Goal: Task Accomplishment & Management: Use online tool/utility

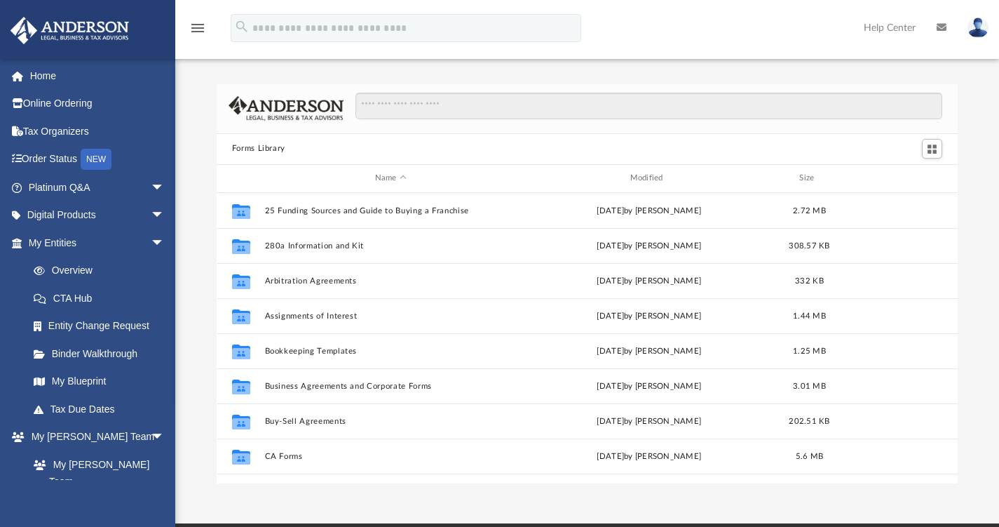
scroll to position [308, 731]
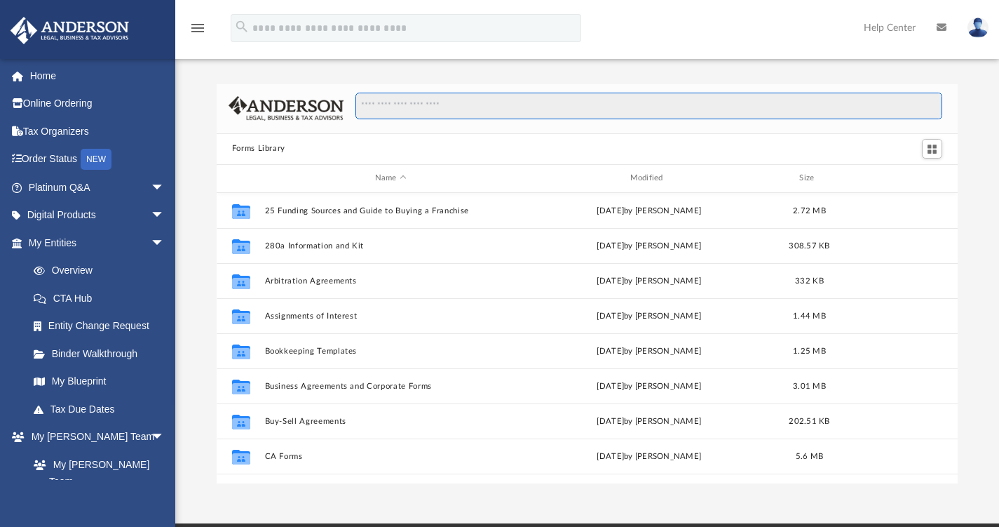
click at [431, 111] on input "Search files and folders" at bounding box center [648, 106] width 587 height 27
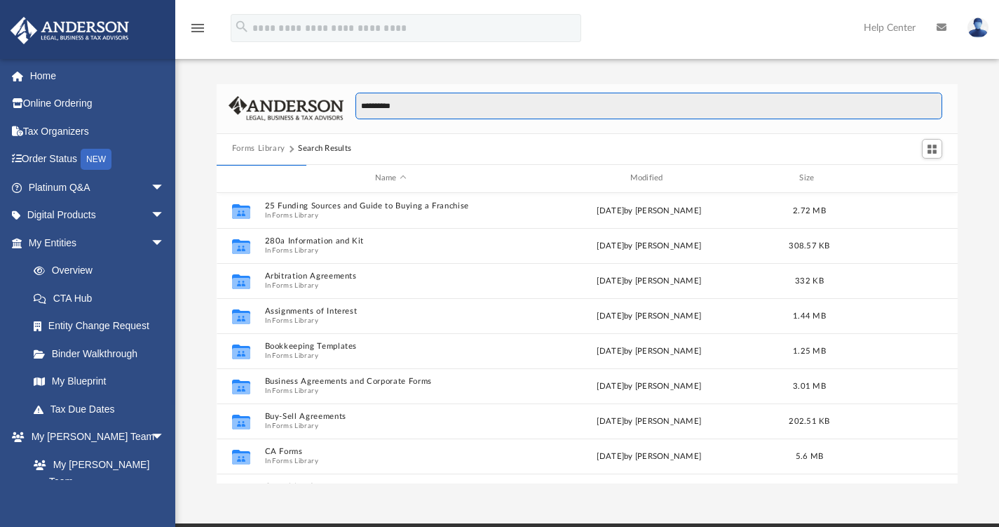
type input "**********"
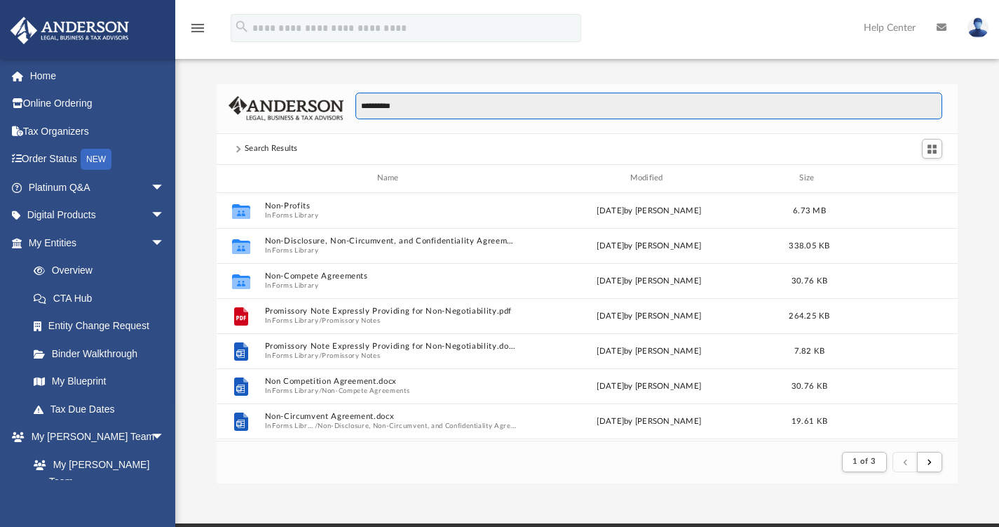
scroll to position [11, 11]
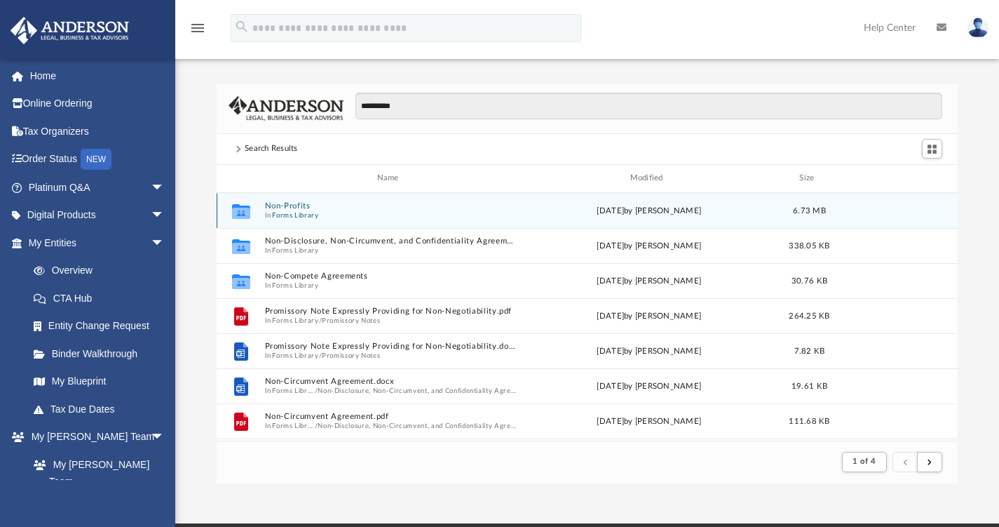
click at [287, 198] on div "Collaborated Folder Non-Profits In Forms Library [DATE] by [PERSON_NAME] 6.73 MB" at bounding box center [588, 210] width 742 height 35
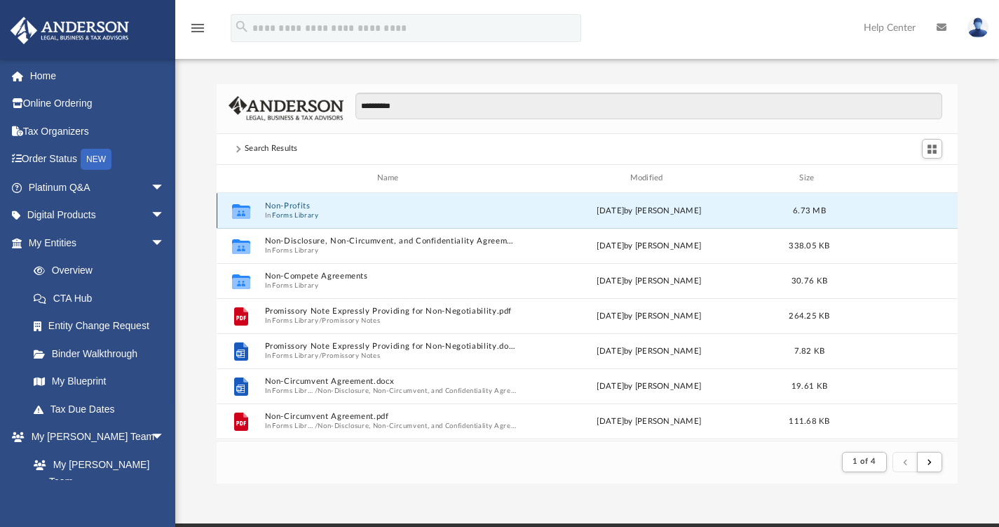
click at [289, 205] on button "Non-Profits" at bounding box center [390, 205] width 252 height 9
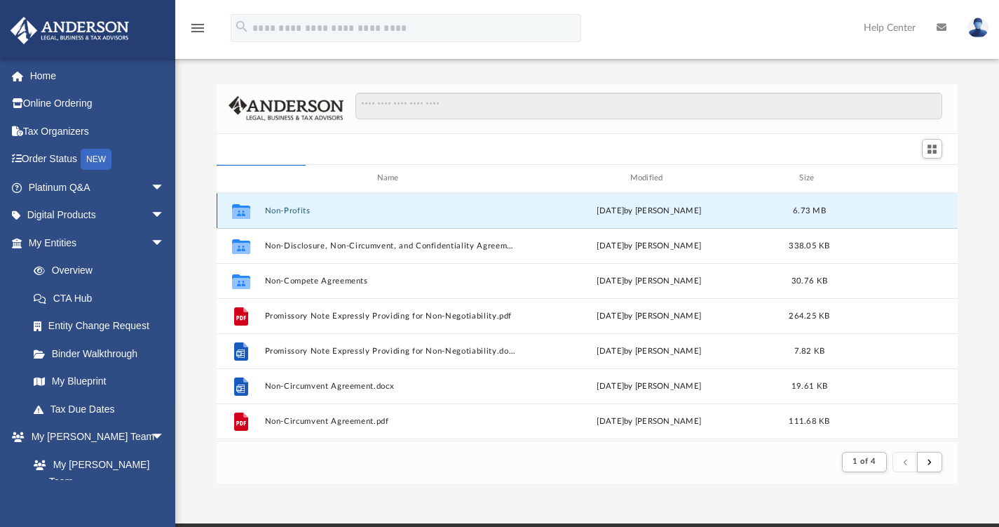
click at [297, 210] on button "Non-Profits" at bounding box center [390, 209] width 252 height 9
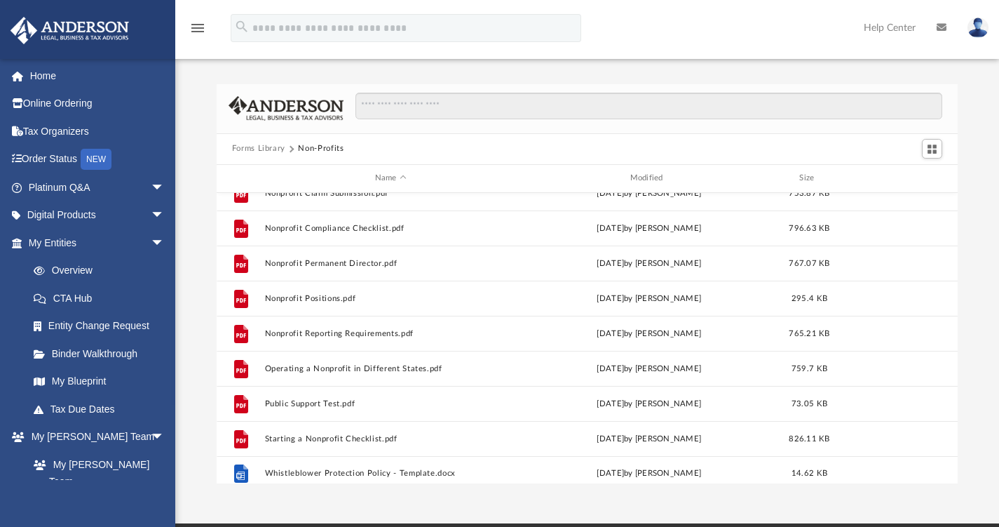
scroll to position [305, 0]
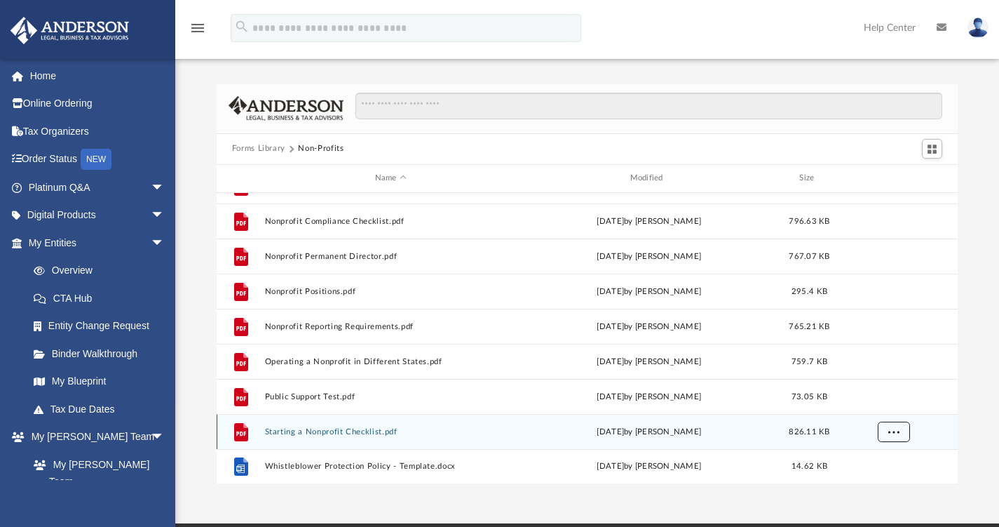
click at [895, 430] on span "More options" at bounding box center [893, 431] width 11 height 8
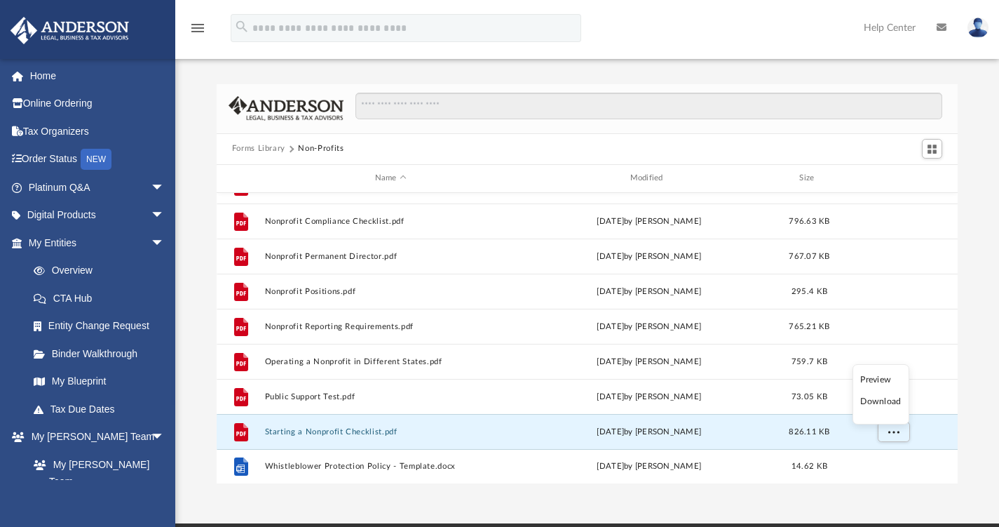
click at [879, 401] on li "Download" at bounding box center [880, 401] width 41 height 15
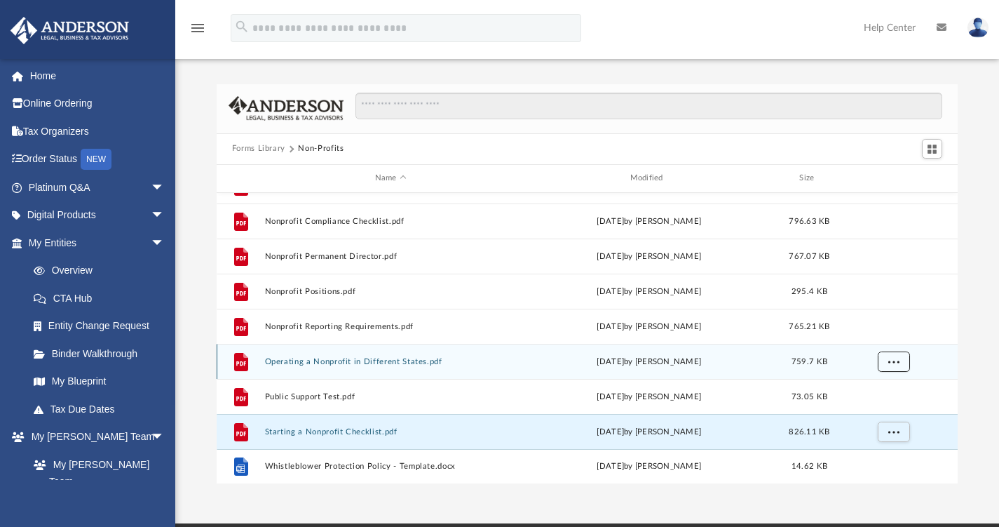
click at [895, 359] on span "More options" at bounding box center [893, 361] width 11 height 8
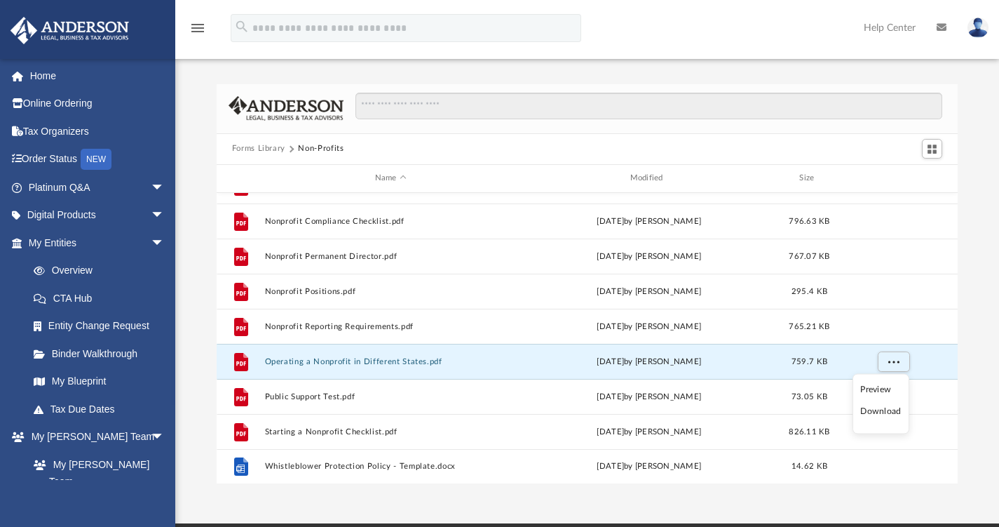
click at [880, 412] on li "Download" at bounding box center [880, 411] width 41 height 15
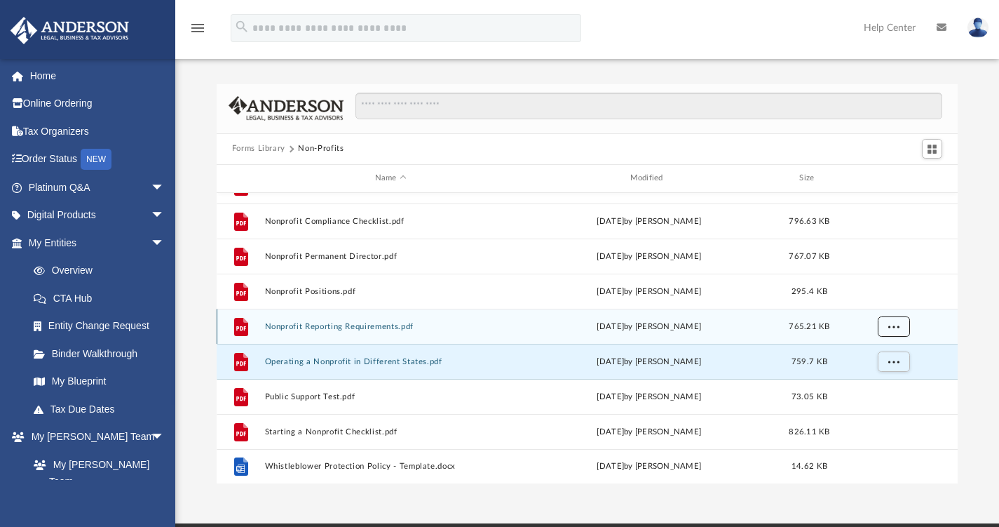
click at [888, 323] on button "More options" at bounding box center [893, 326] width 32 height 21
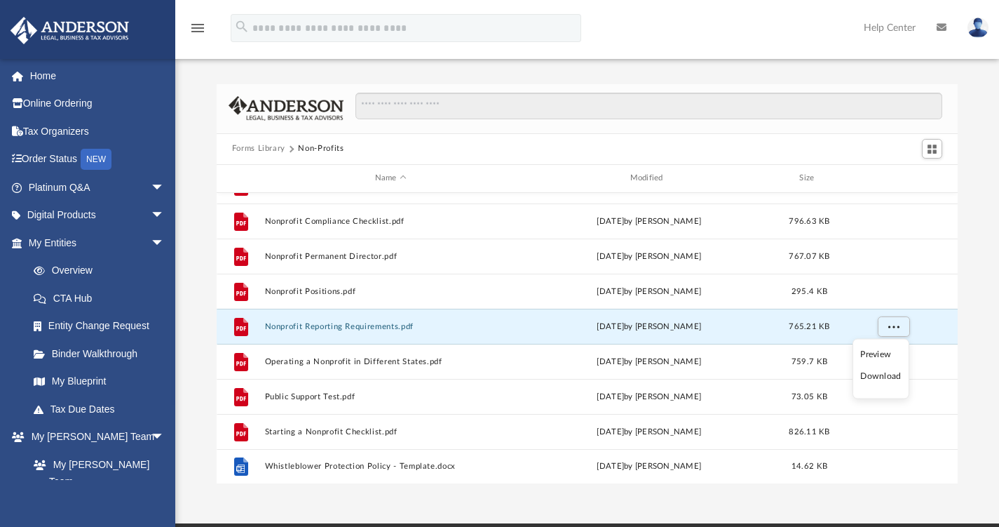
click at [882, 377] on li "Download" at bounding box center [880, 376] width 41 height 15
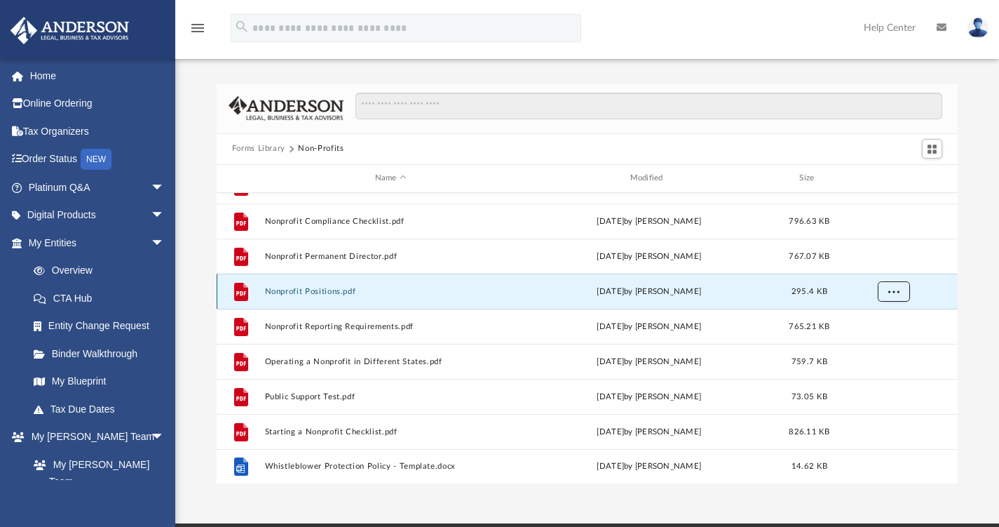
click at [883, 283] on button "More options" at bounding box center [893, 290] width 32 height 21
click at [882, 340] on li "Download" at bounding box center [880, 341] width 41 height 15
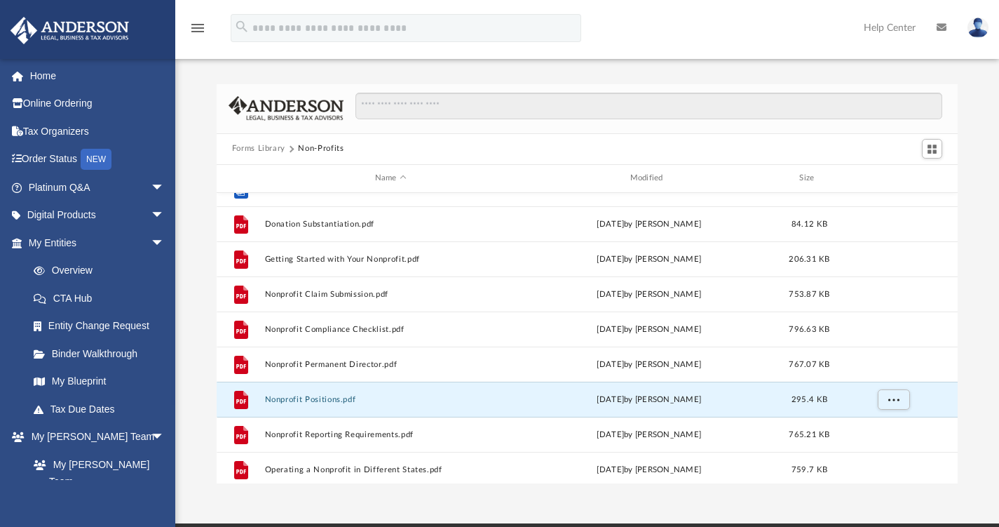
scroll to position [196, 0]
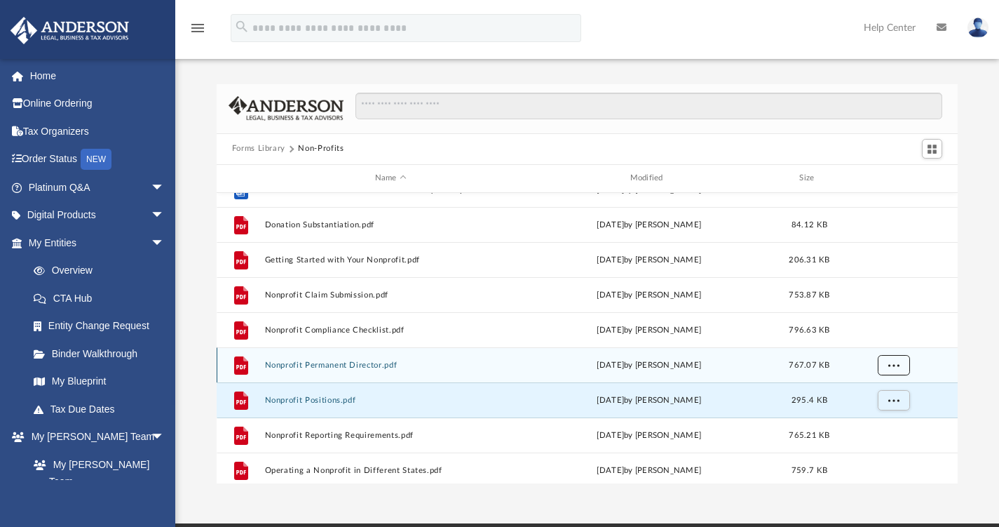
click at [885, 362] on button "More options" at bounding box center [893, 364] width 32 height 21
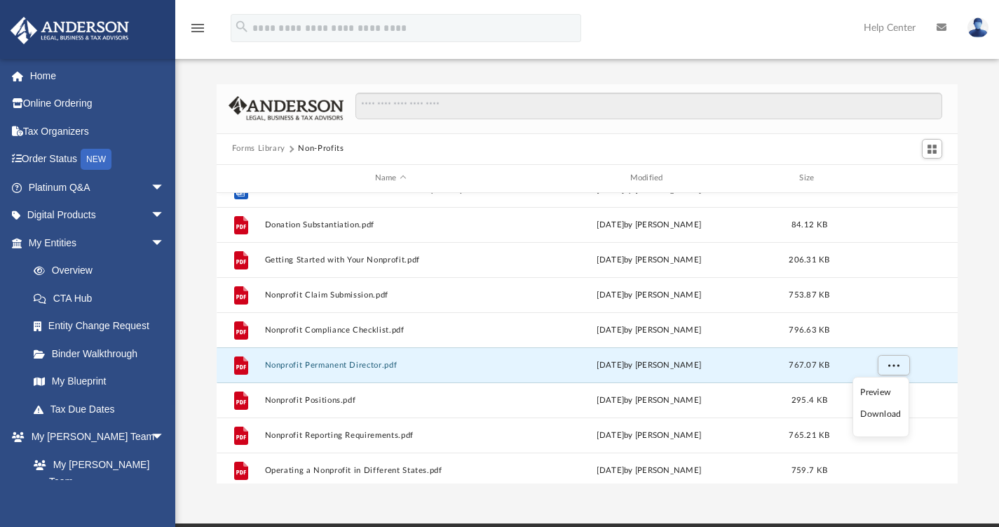
click at [875, 414] on li "Download" at bounding box center [880, 414] width 41 height 15
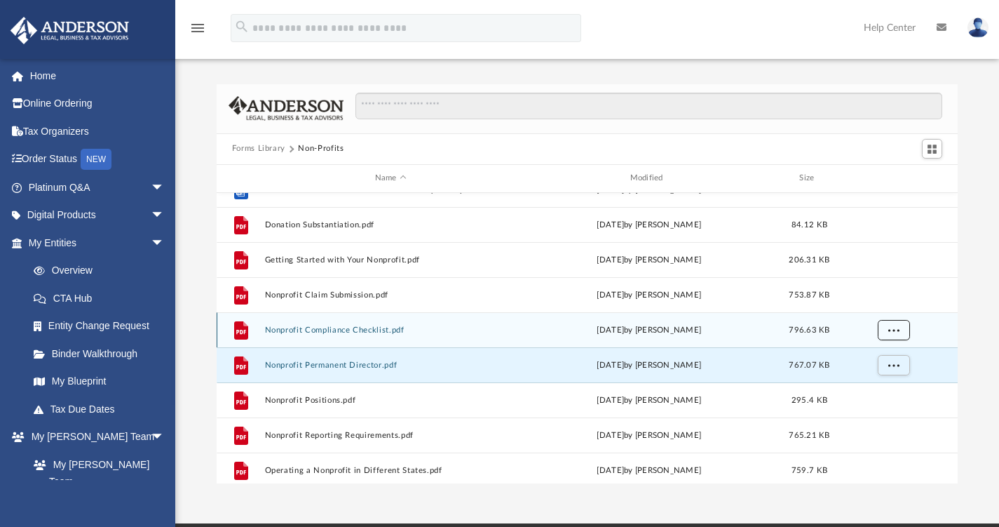
click at [897, 326] on span "More options" at bounding box center [893, 329] width 11 height 8
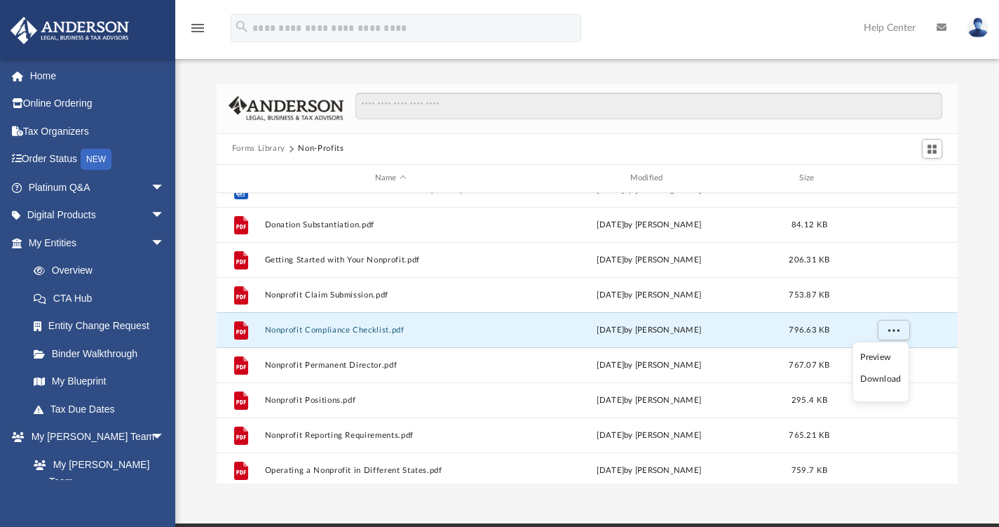
click at [878, 377] on li "Download" at bounding box center [880, 379] width 41 height 15
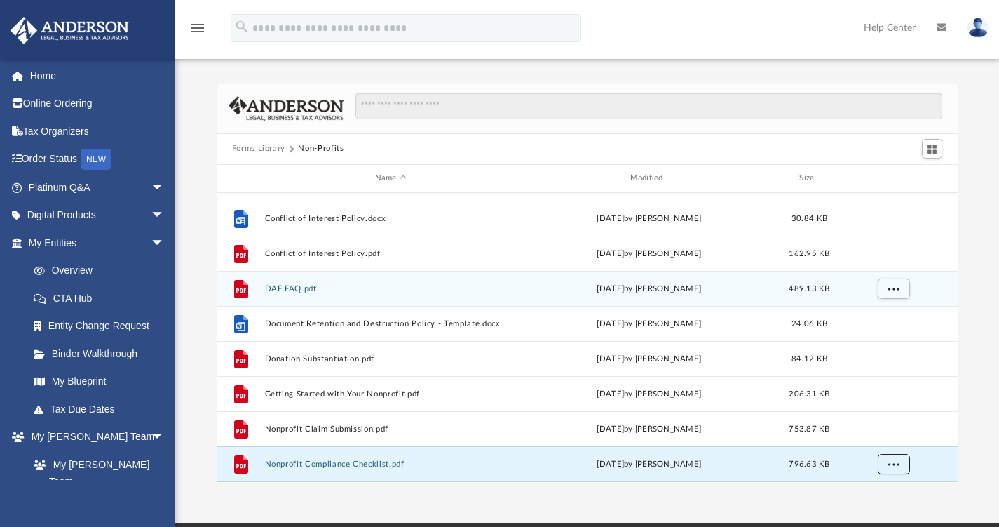
scroll to position [70, 0]
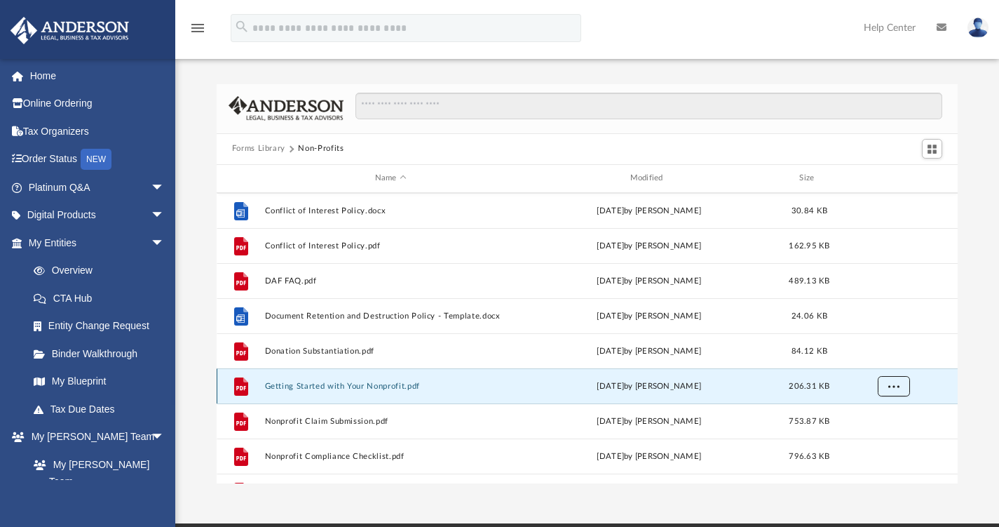
click at [897, 388] on span "More options" at bounding box center [893, 385] width 11 height 8
click at [879, 432] on li "Download" at bounding box center [880, 435] width 41 height 15
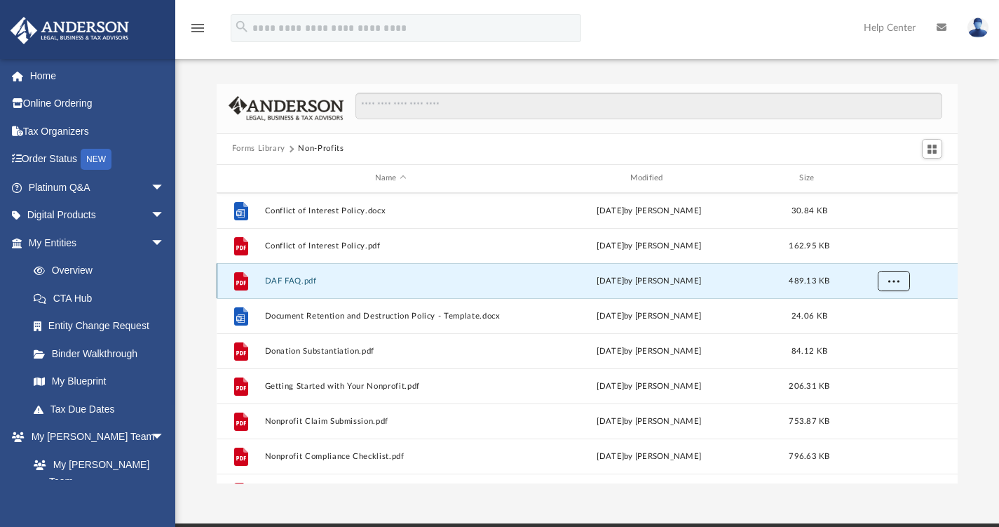
click at [890, 278] on span "More options" at bounding box center [893, 280] width 11 height 8
click at [881, 308] on li "Preview" at bounding box center [880, 308] width 41 height 15
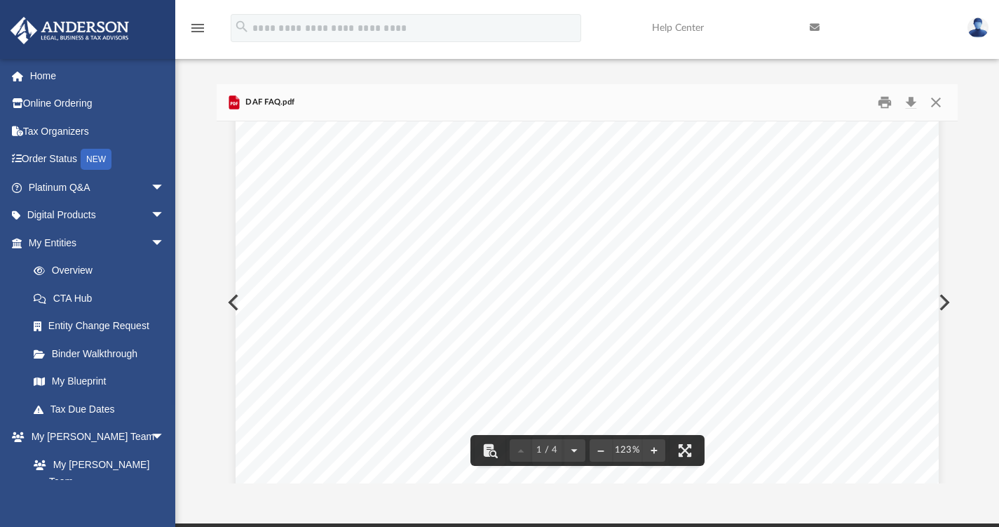
scroll to position [491, 0]
click at [942, 106] on button "Close" at bounding box center [935, 102] width 25 height 22
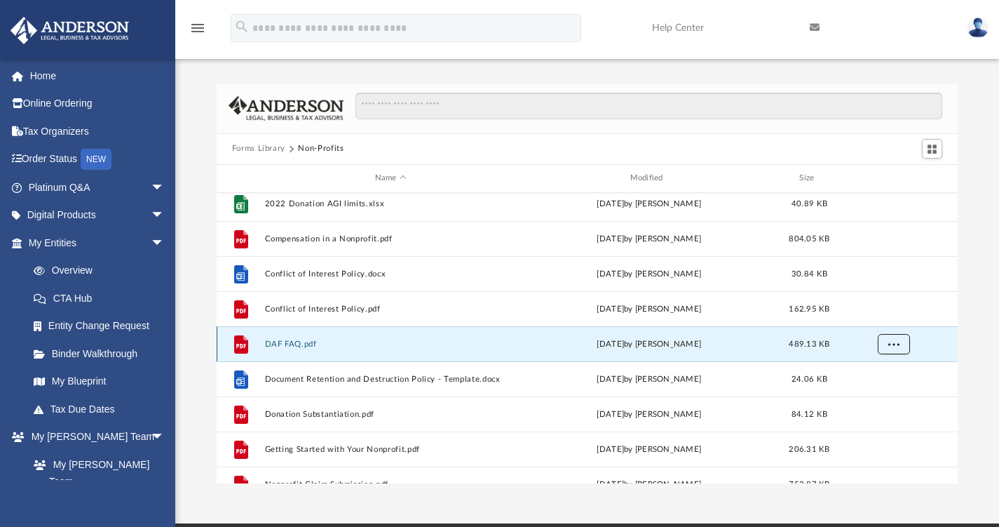
scroll to position [0, 0]
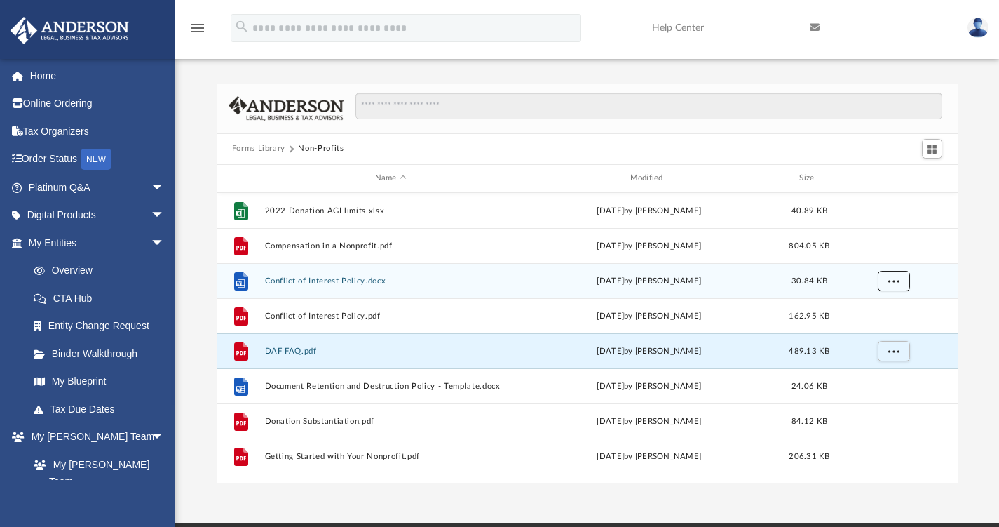
click at [896, 279] on span "More options" at bounding box center [893, 280] width 11 height 8
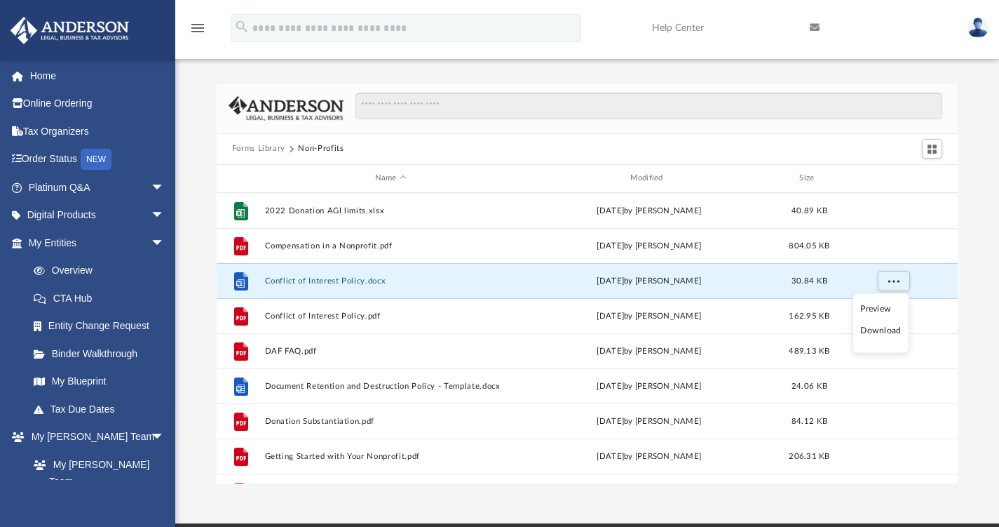
click at [886, 330] on li "Download" at bounding box center [880, 330] width 41 height 15
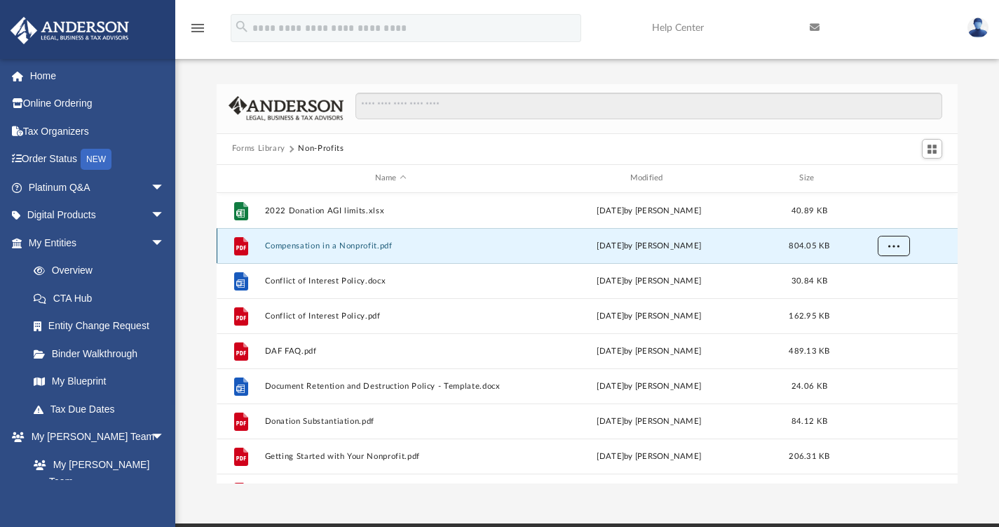
click at [889, 240] on button "More options" at bounding box center [893, 245] width 32 height 21
click at [883, 292] on li "Download" at bounding box center [880, 295] width 41 height 15
click at [263, 146] on button "Forms Library" at bounding box center [258, 148] width 53 height 13
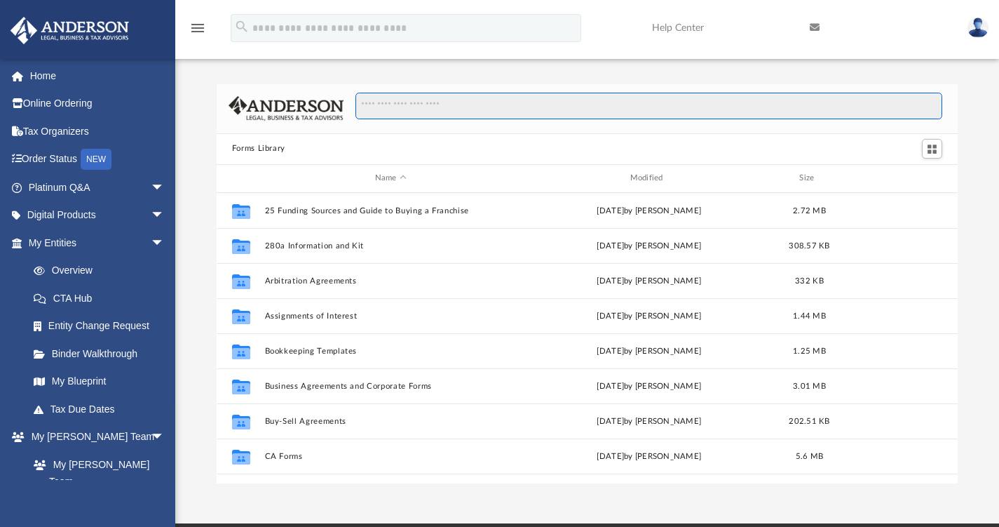
click at [403, 105] on input "Search files and folders" at bounding box center [648, 106] width 587 height 27
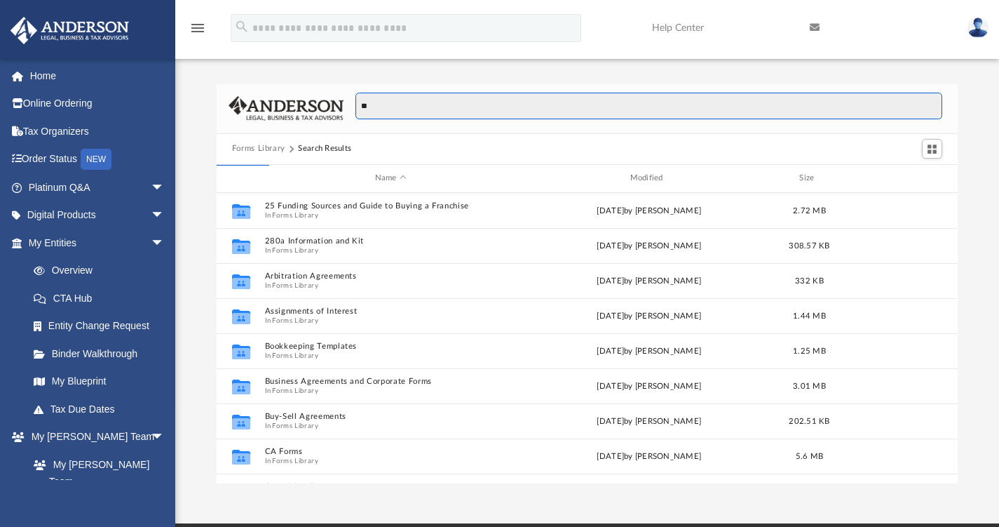
type input "*"
type input "******"
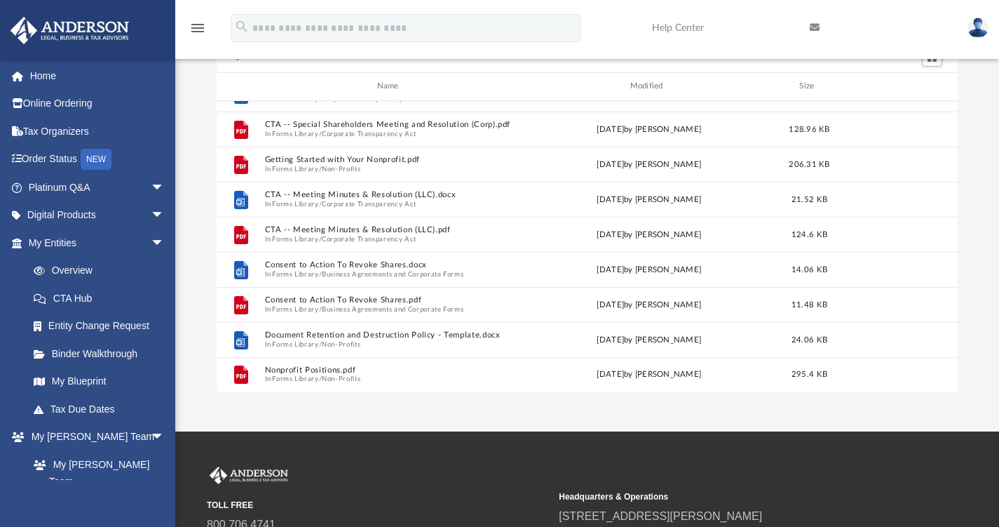
scroll to position [140, 0]
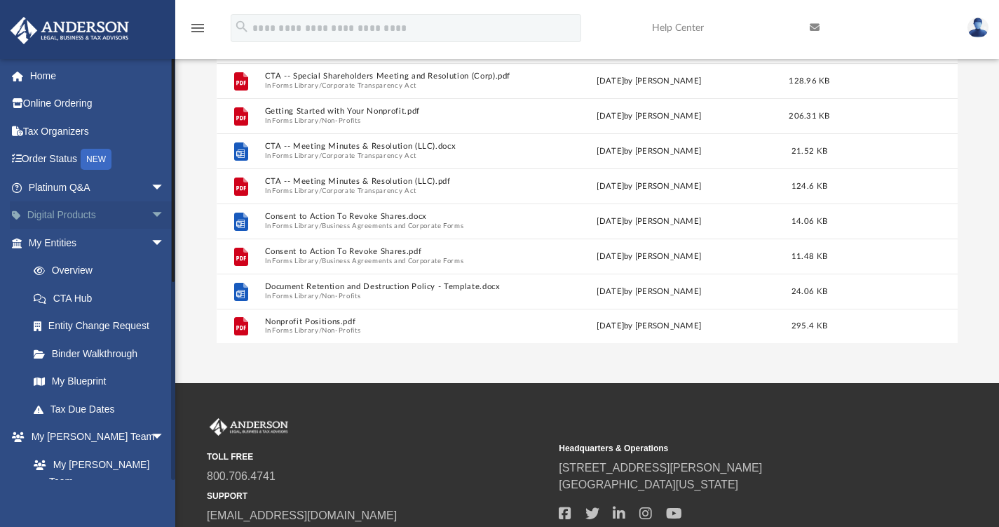
click at [151, 217] on span "arrow_drop_down" at bounding box center [165, 215] width 28 height 29
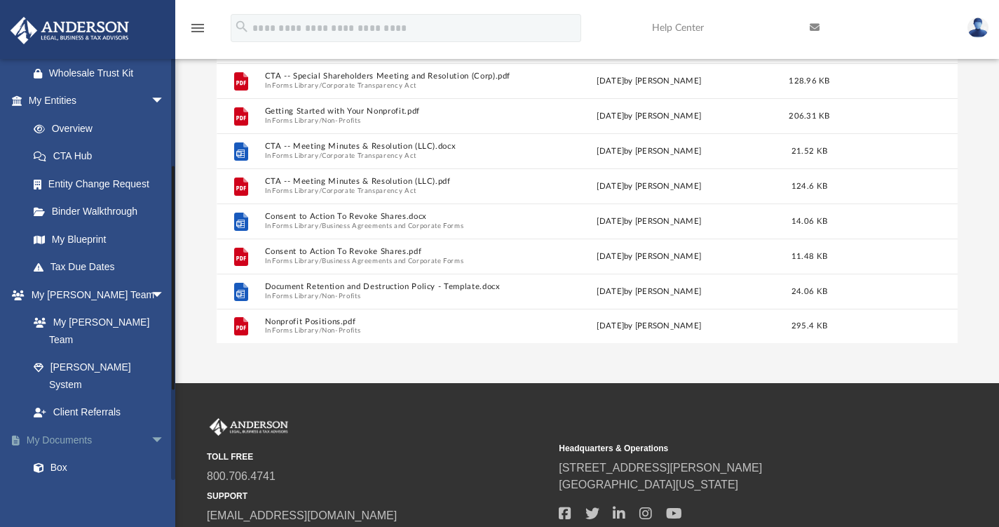
scroll to position [351, 0]
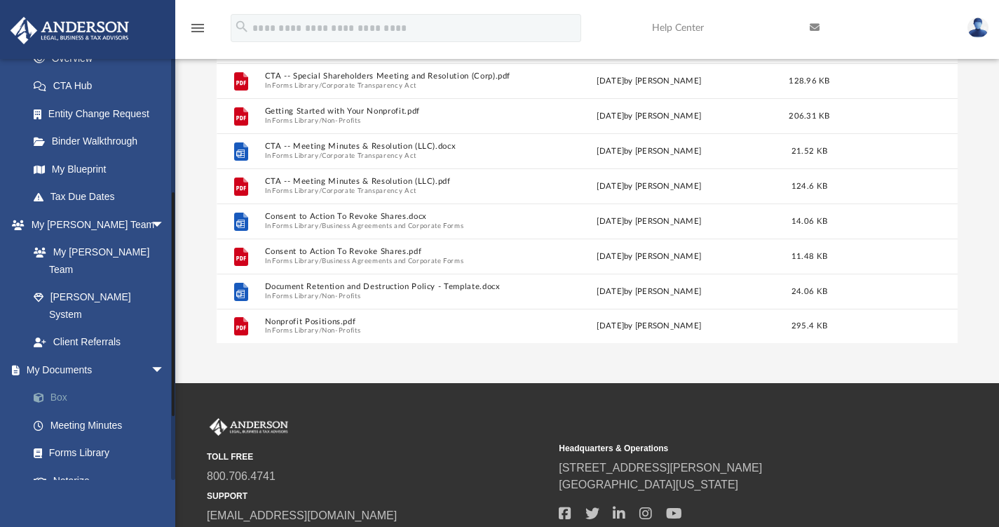
click at [55, 384] on link "Box" at bounding box center [103, 398] width 166 height 28
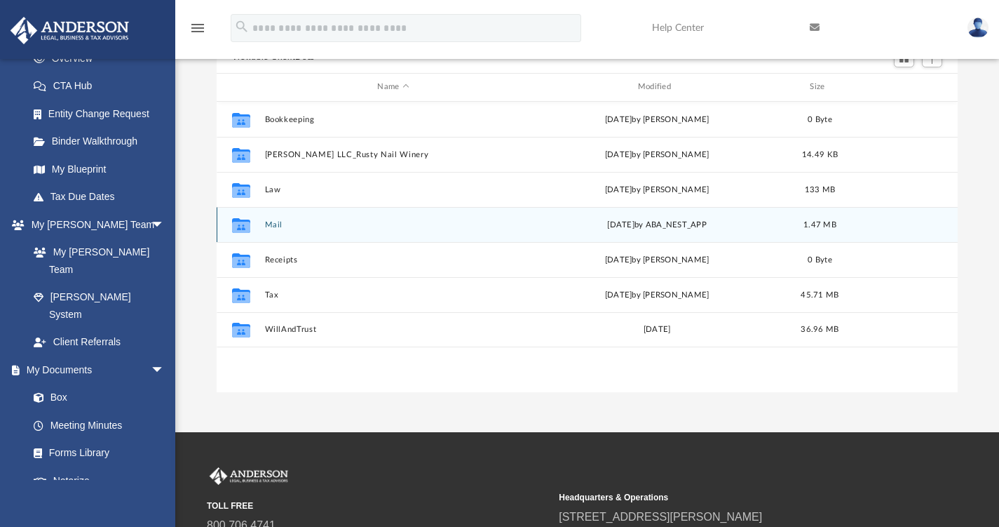
scroll to position [70, 0]
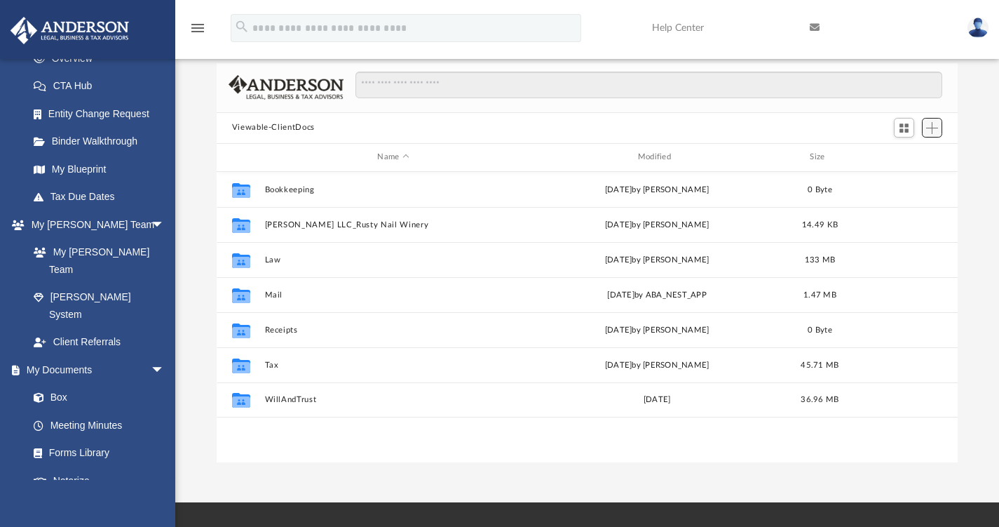
click at [933, 129] on span "Add" at bounding box center [932, 128] width 12 height 12
click at [907, 179] on li "New Folder" at bounding box center [912, 177] width 45 height 15
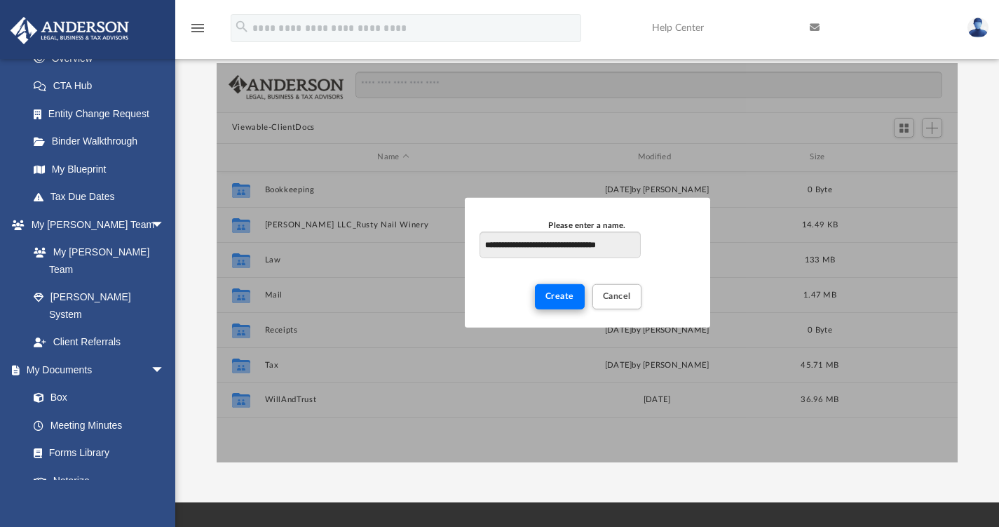
type input "**********"
click at [560, 290] on button "Create" at bounding box center [560, 296] width 50 height 25
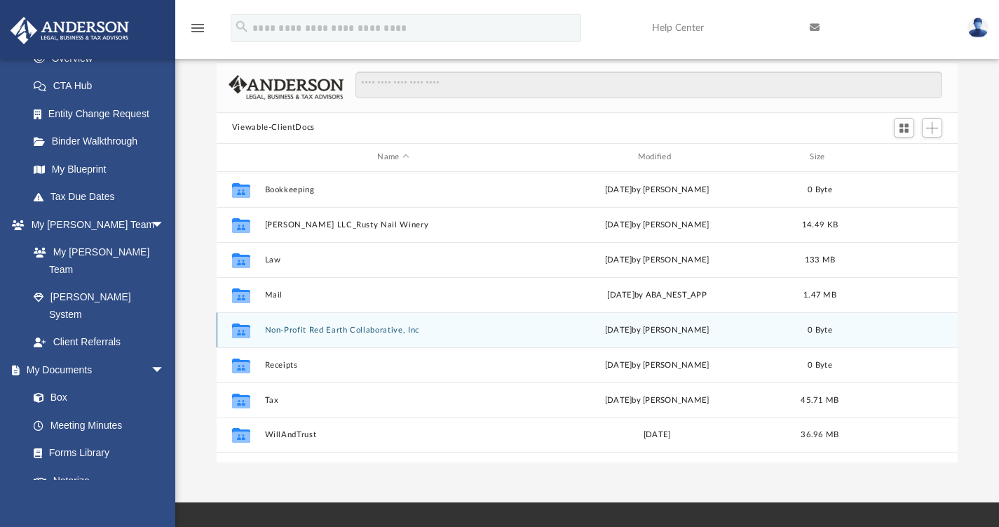
click at [344, 331] on button "Non-Profit Red Earth Collaborative, Inc" at bounding box center [392, 329] width 257 height 9
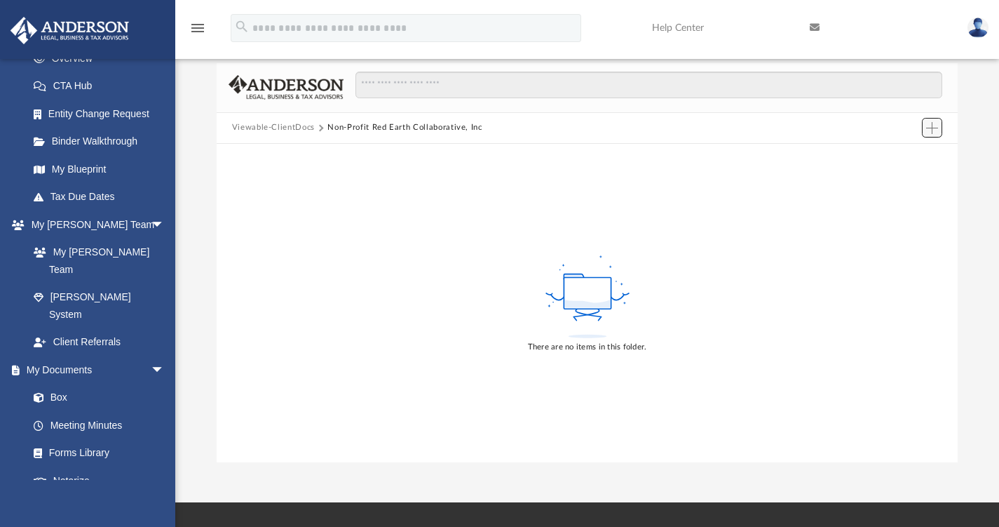
click at [930, 131] on span "Add" at bounding box center [932, 128] width 12 height 12
click at [907, 154] on li "Upload" at bounding box center [912, 155] width 45 height 15
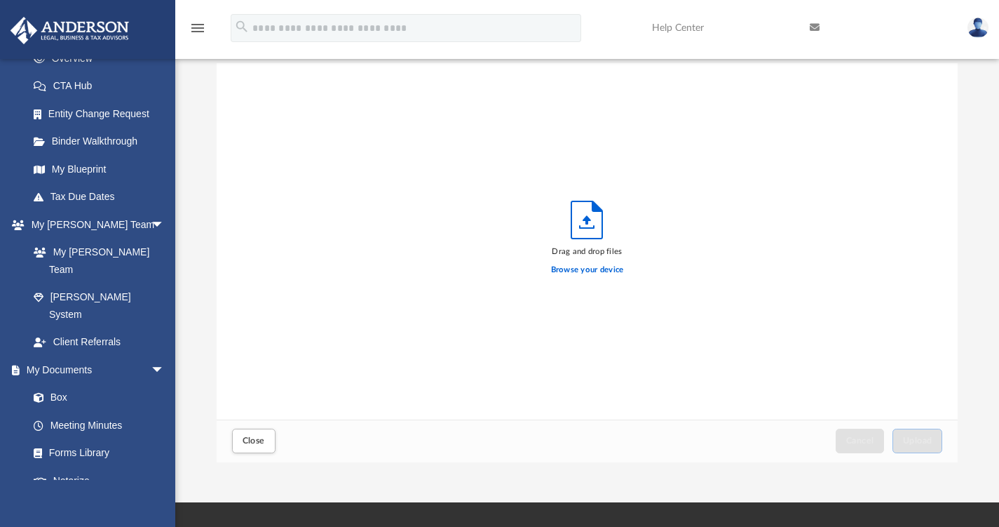
scroll to position [345, 731]
click at [603, 264] on label "Browse your device" at bounding box center [587, 270] width 73 height 13
click at [0, 0] on input "Browse your device" at bounding box center [0, 0] width 0 height 0
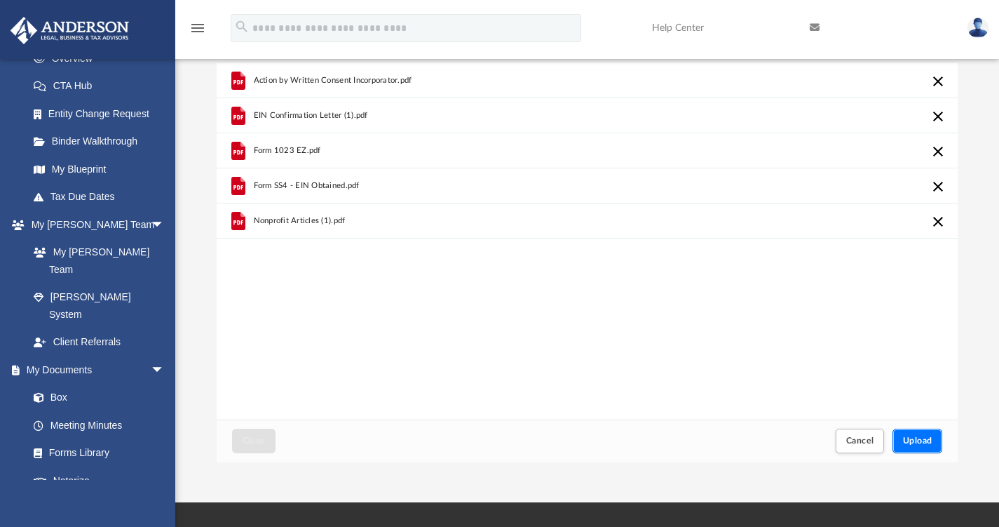
click at [925, 436] on span "Upload" at bounding box center [917, 440] width 29 height 8
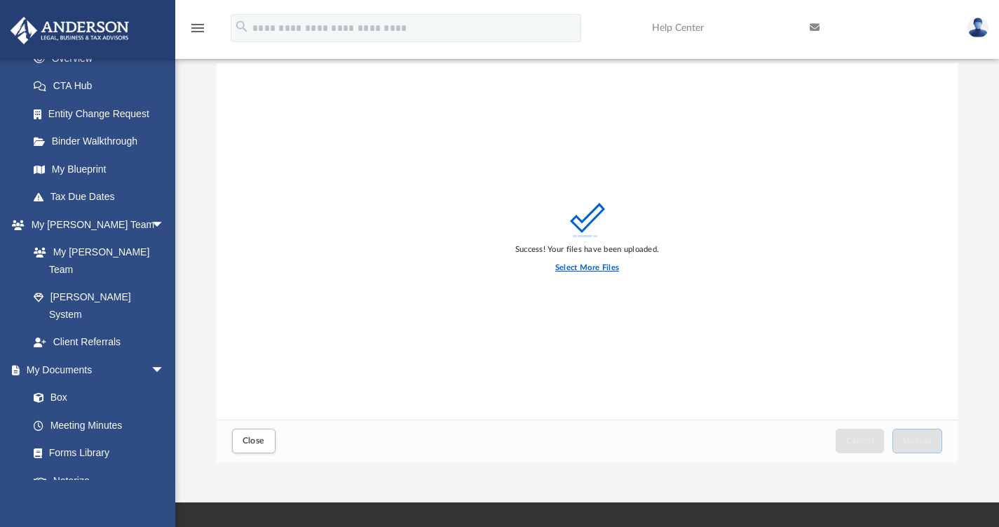
click at [575, 268] on label "Select More Files" at bounding box center [587, 268] width 64 height 13
click at [0, 0] on input "Select More Files" at bounding box center [0, 0] width 0 height 0
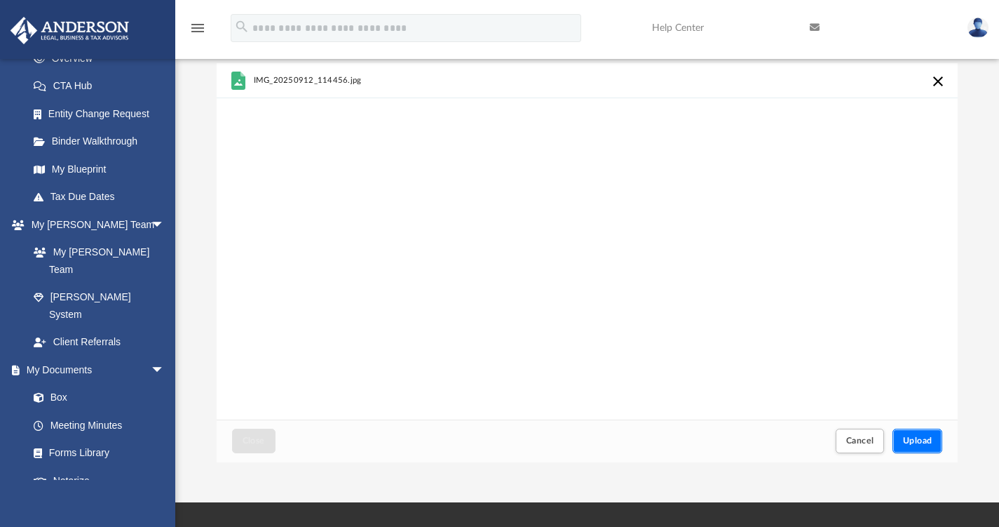
click at [909, 440] on span "Upload" at bounding box center [917, 440] width 29 height 8
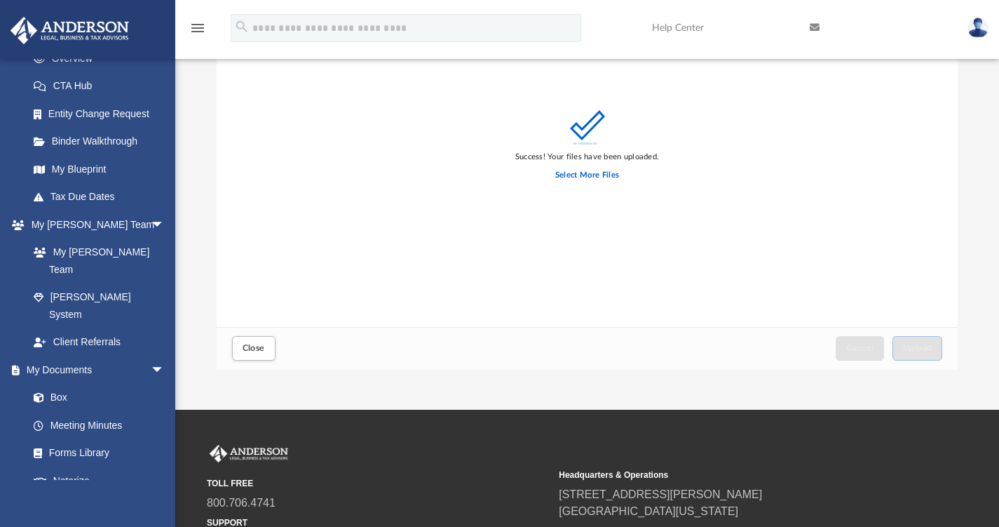
scroll to position [210, 0]
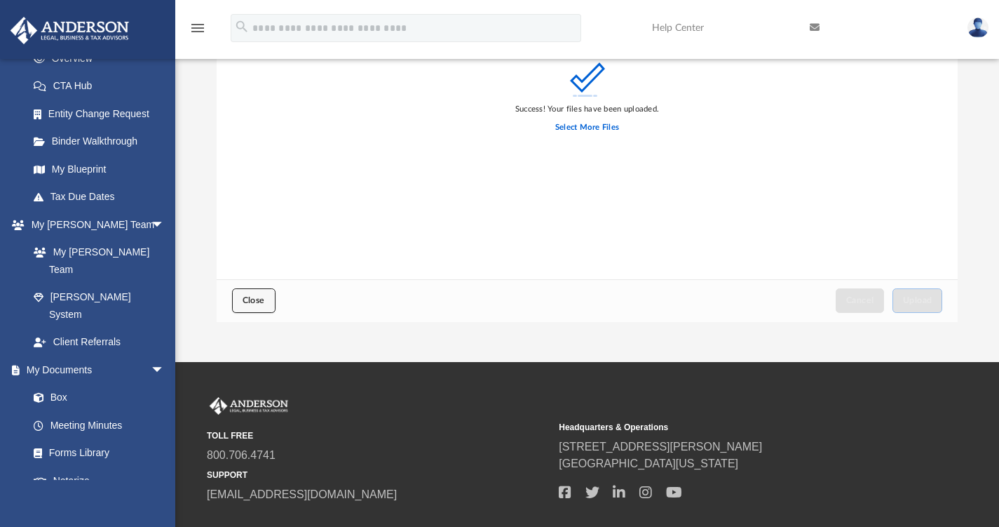
click at [254, 294] on button "Close" at bounding box center [253, 300] width 43 height 25
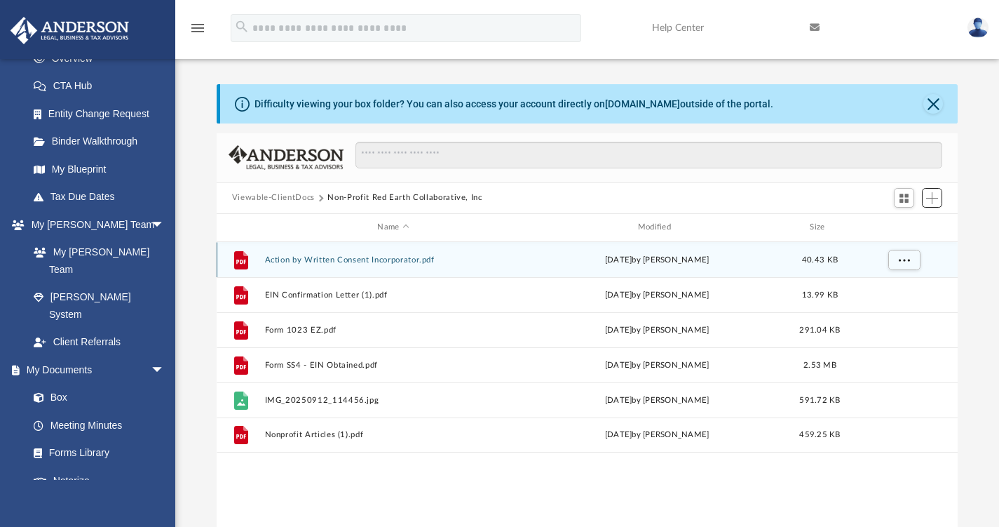
scroll to position [308, 731]
